Goal: Transaction & Acquisition: Purchase product/service

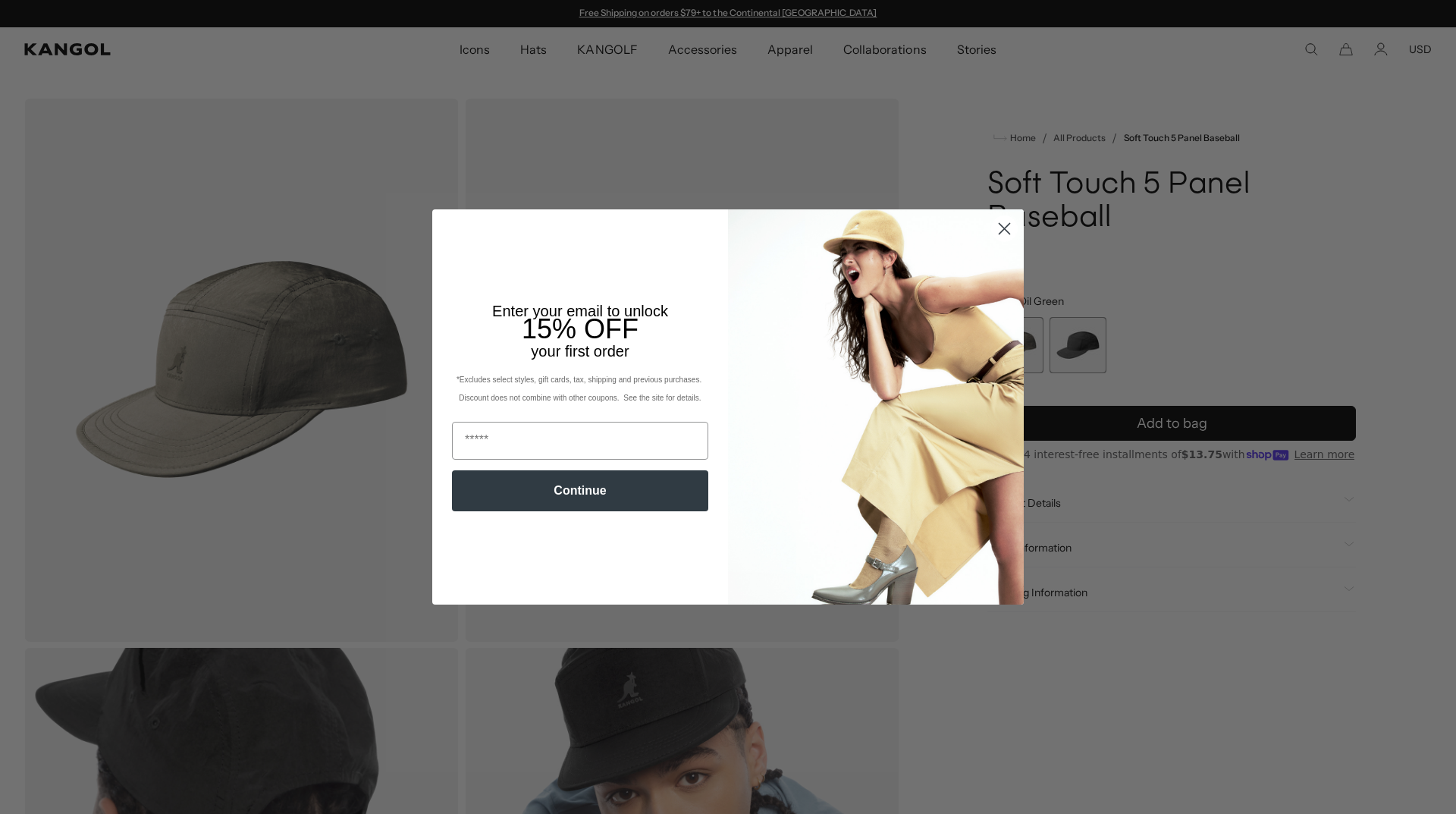
click at [1000, 234] on icon "Close dialog" at bounding box center [1005, 228] width 10 height 10
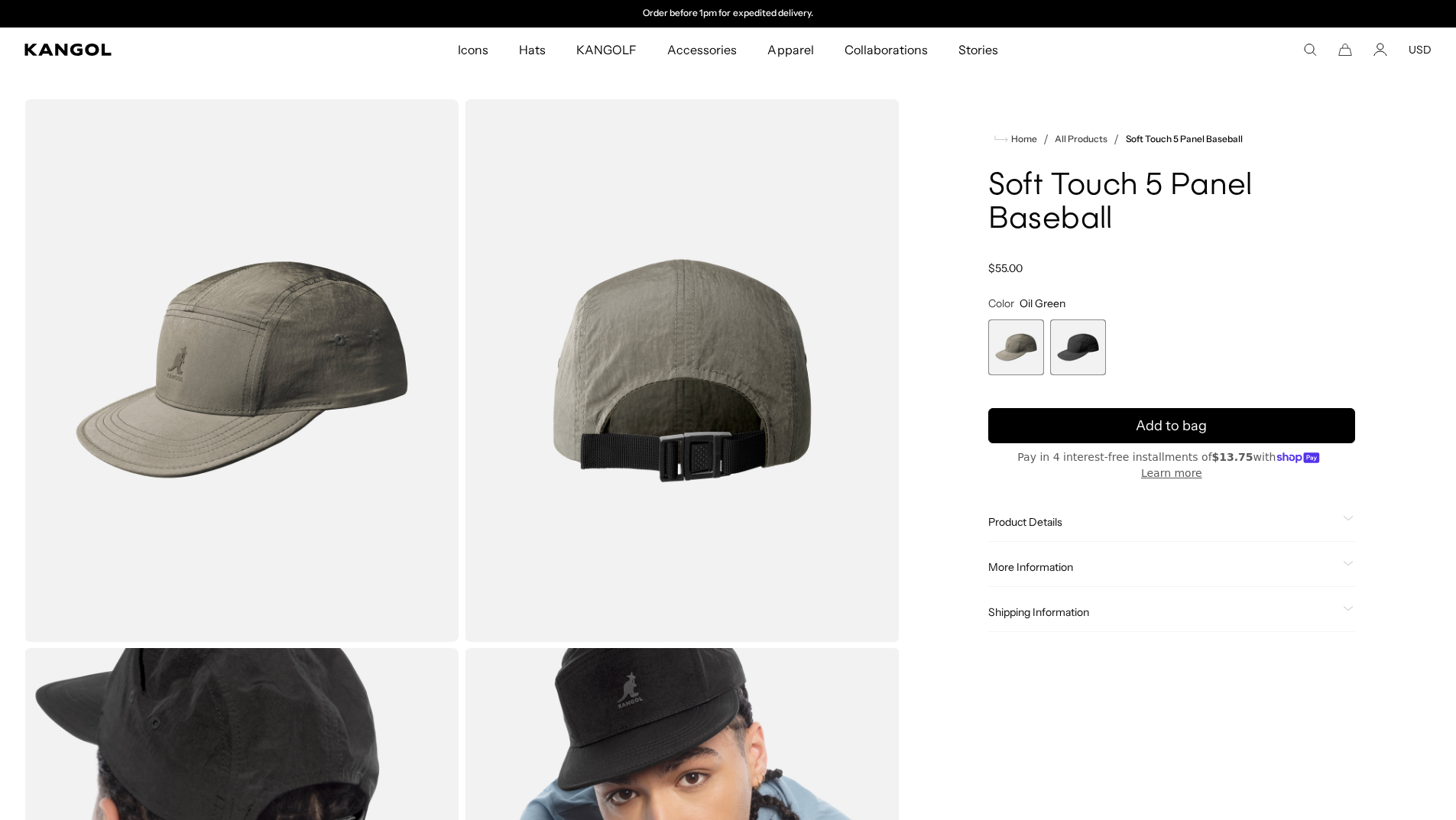
click at [1052, 515] on span "Product Details" at bounding box center [1162, 522] width 349 height 14
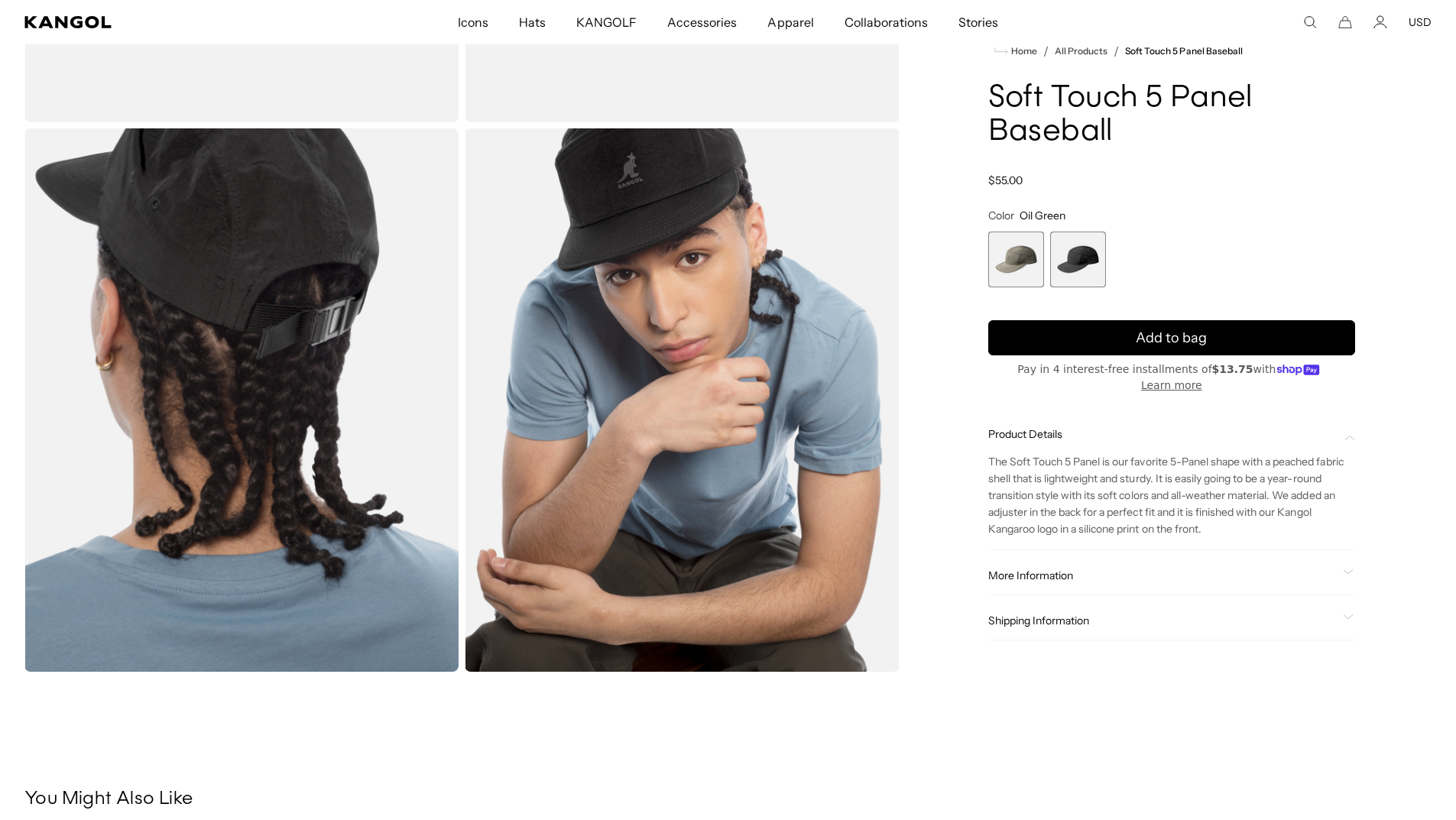
scroll to position [502, 0]
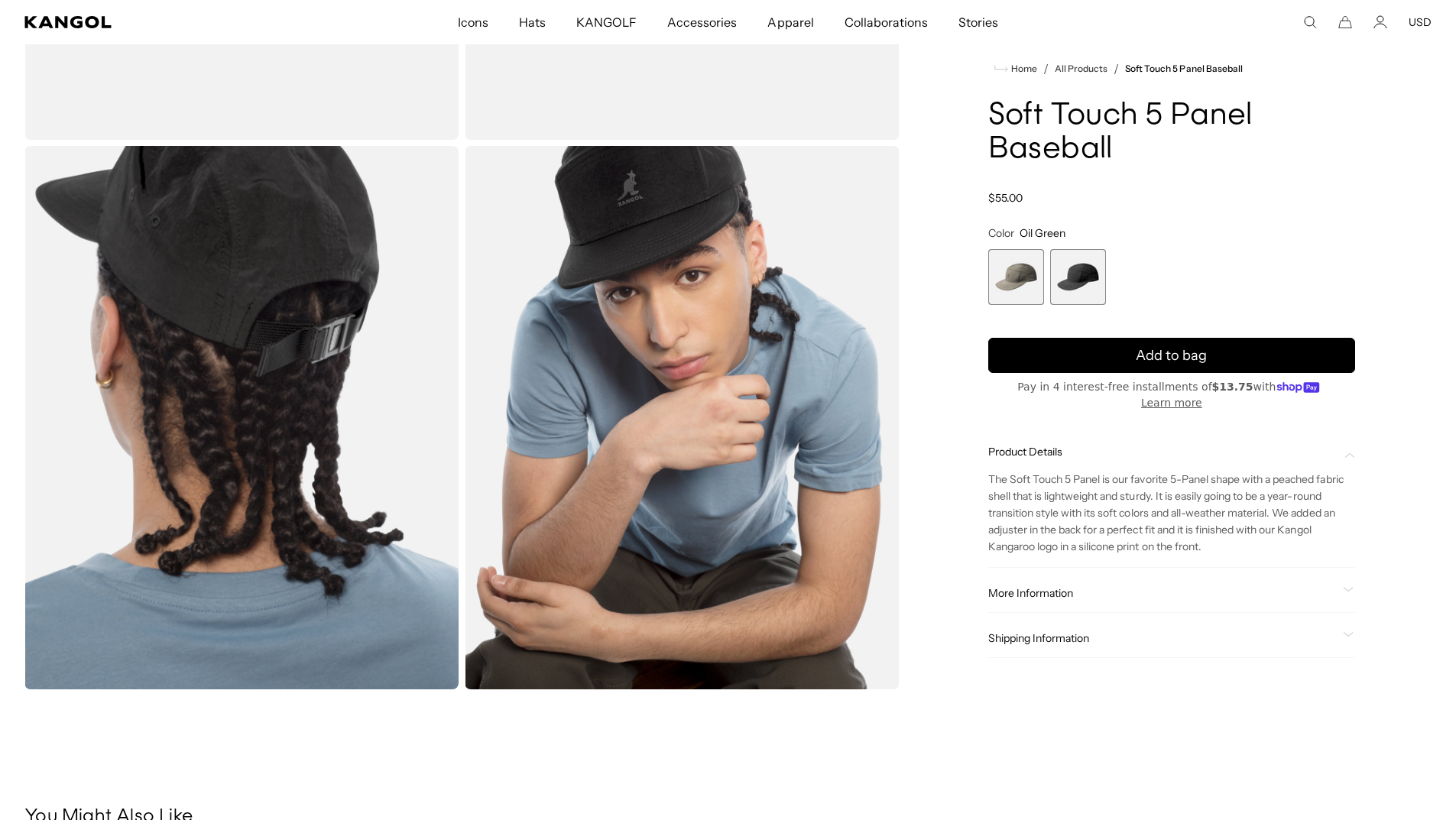
click at [1043, 592] on span "More Information" at bounding box center [1162, 593] width 349 height 14
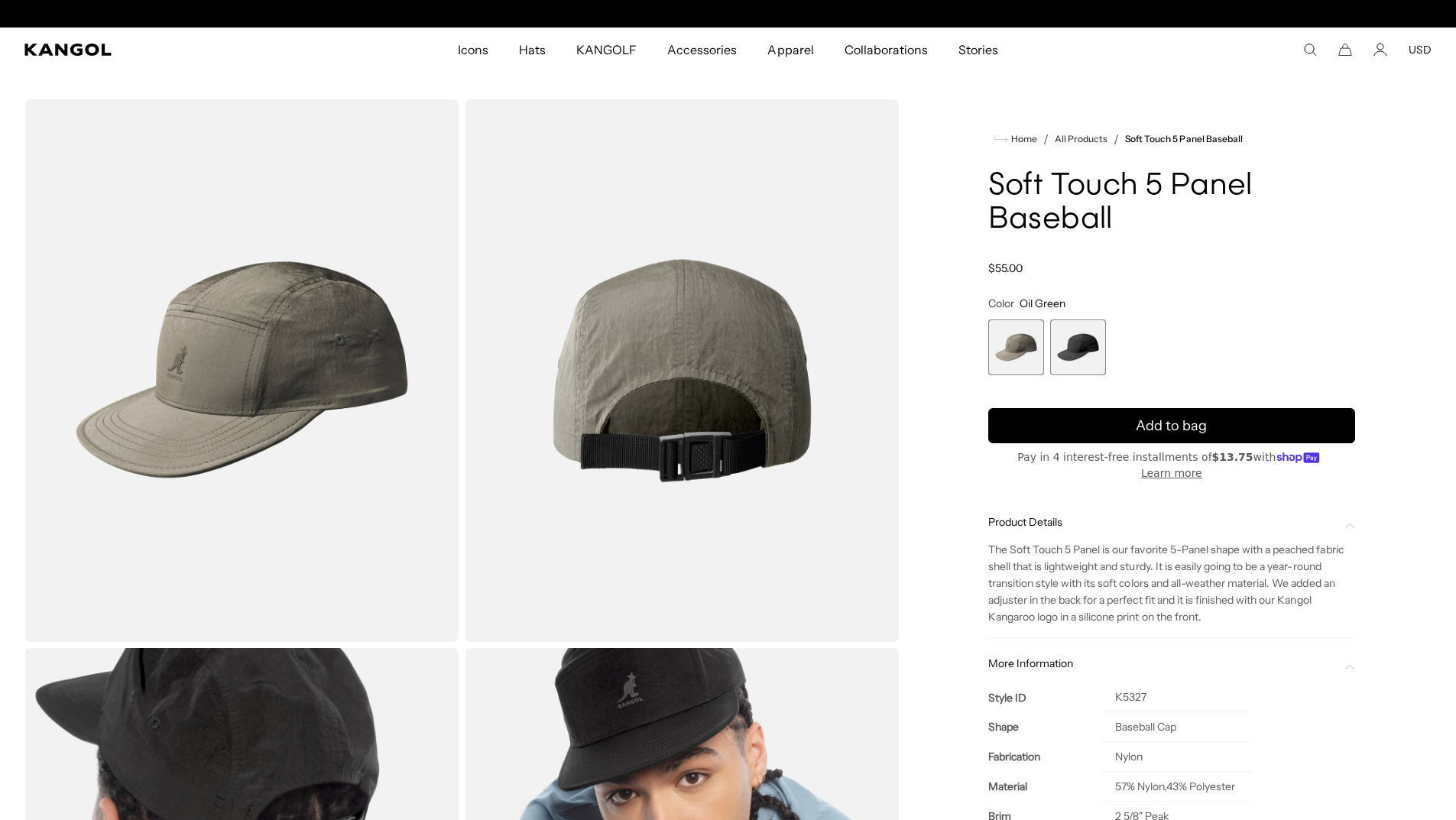
scroll to position [0, 0]
click at [1064, 348] on span "2 of 2" at bounding box center [1077, 347] width 56 height 56
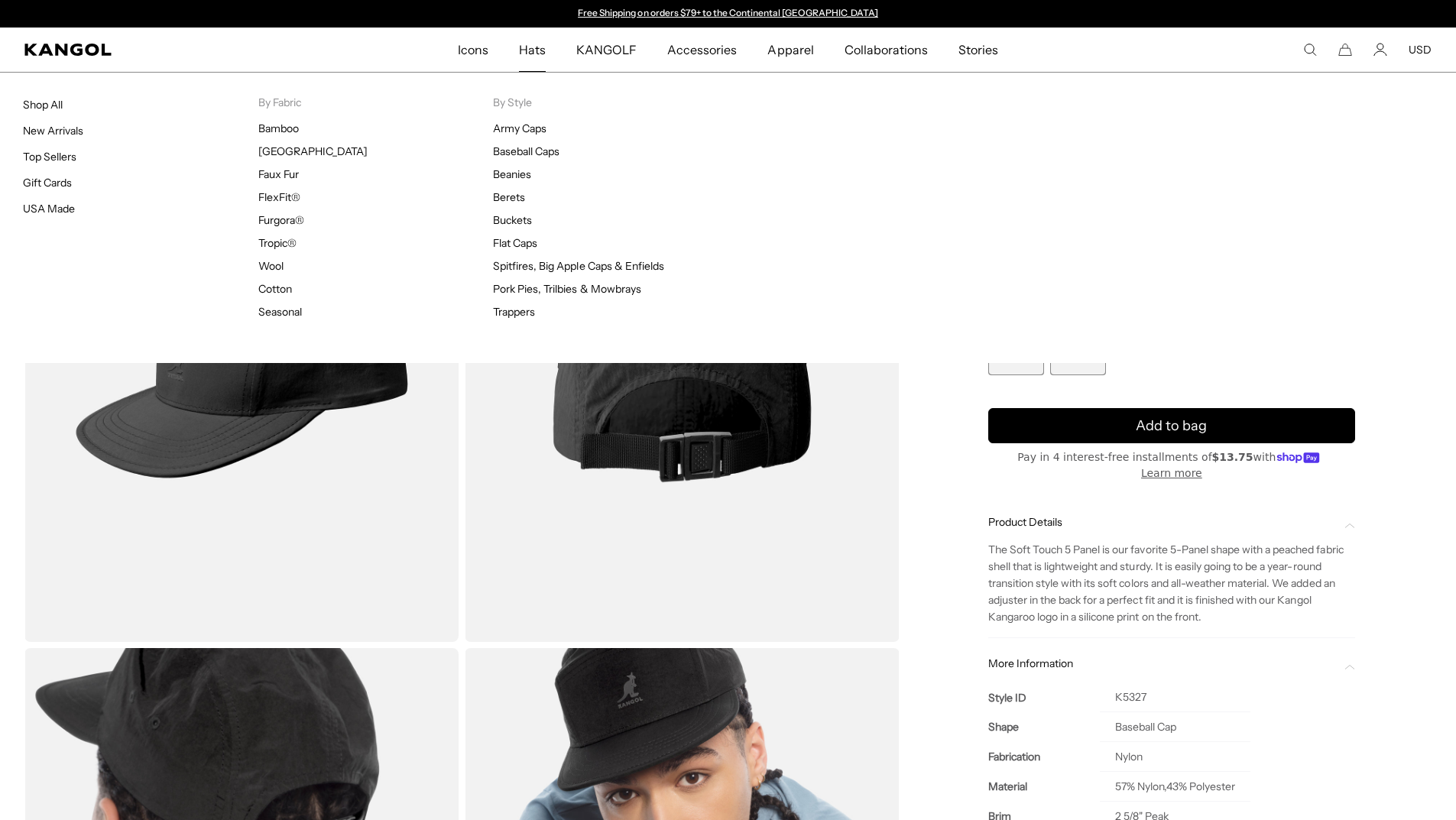
click at [529, 46] on span "Hats" at bounding box center [532, 50] width 27 height 45
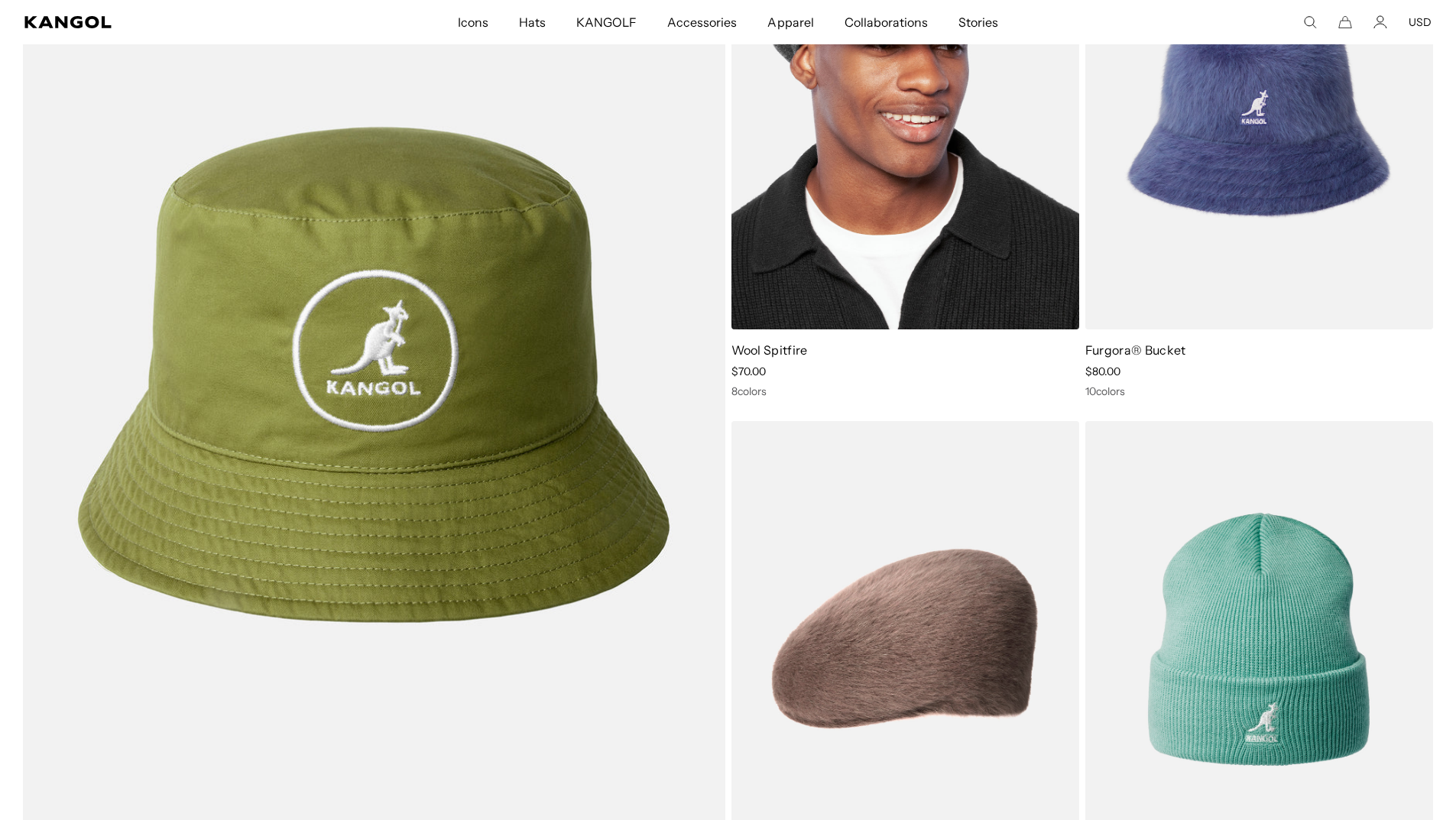
scroll to position [0, 315]
